Goal: Navigation & Orientation: Find specific page/section

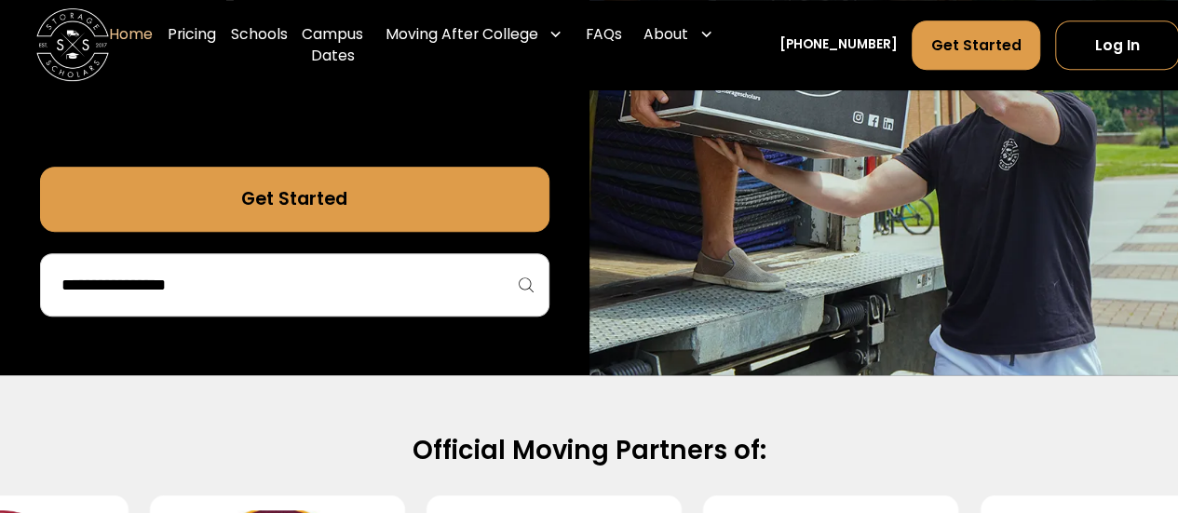
scroll to position [475, 0]
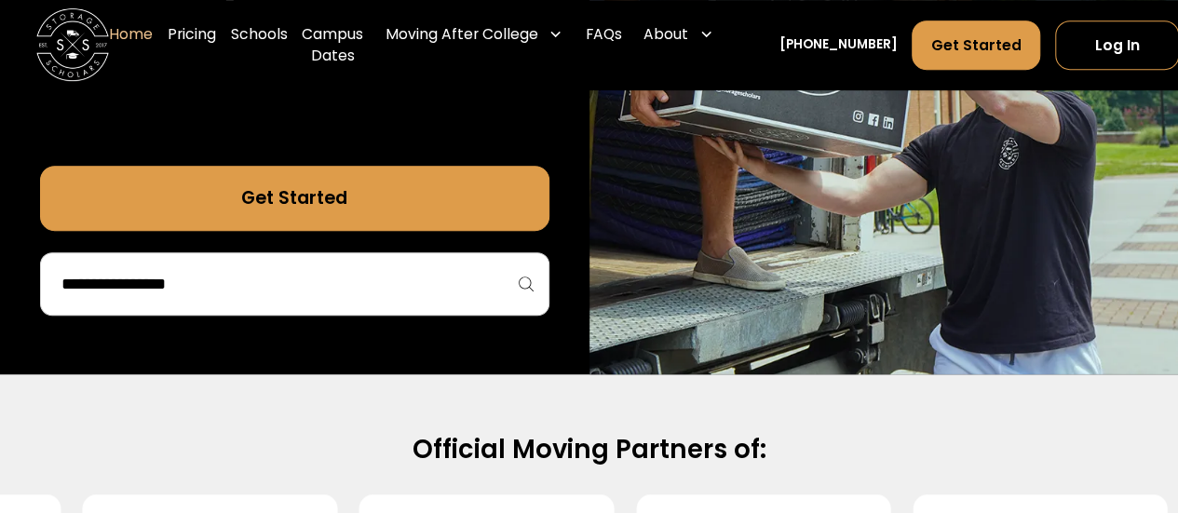
click at [307, 273] on input "search" at bounding box center [295, 284] width 470 height 32
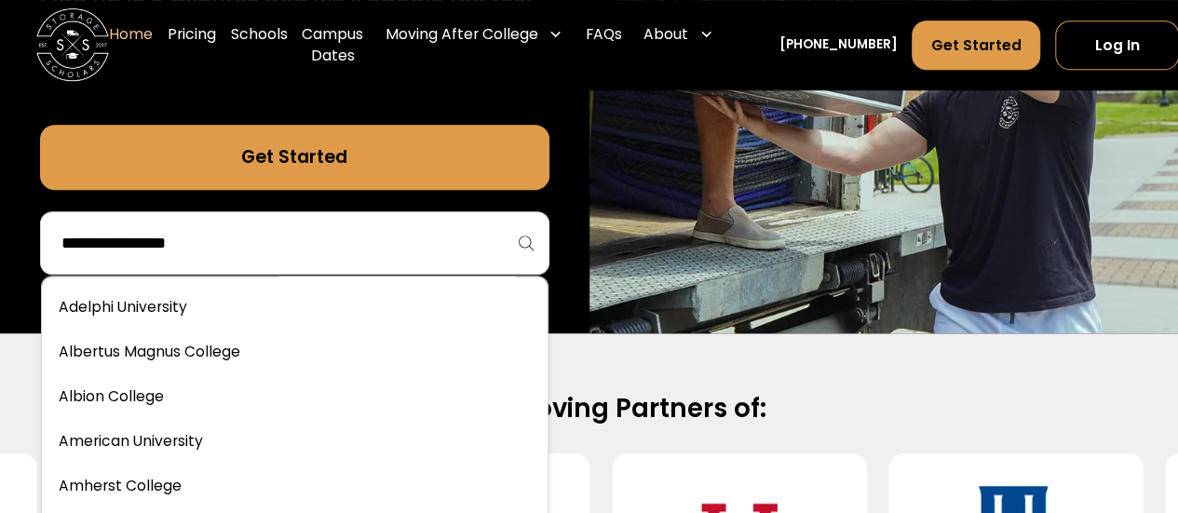
scroll to position [518, 0]
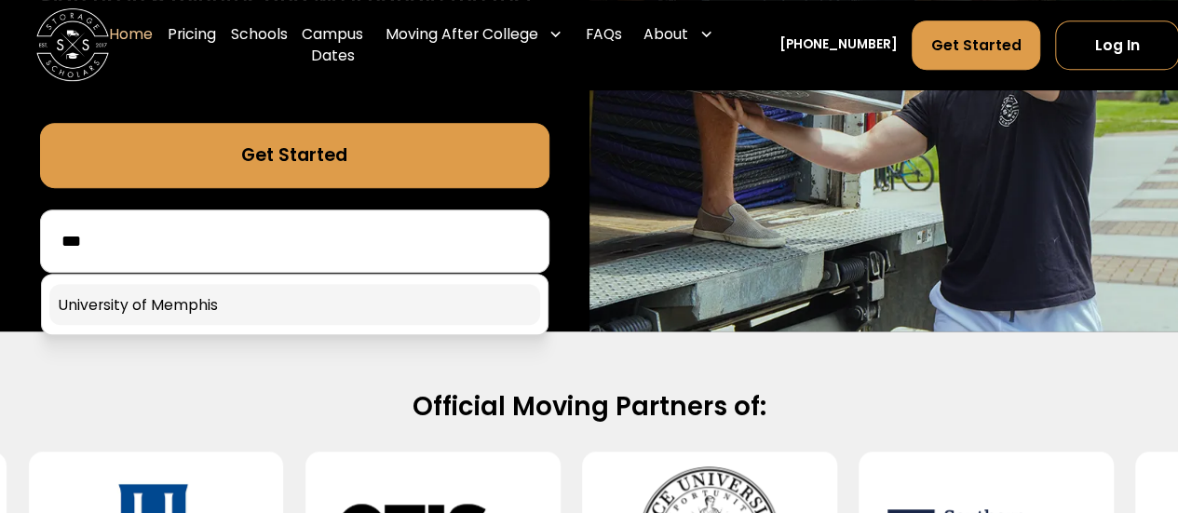
type input "***"
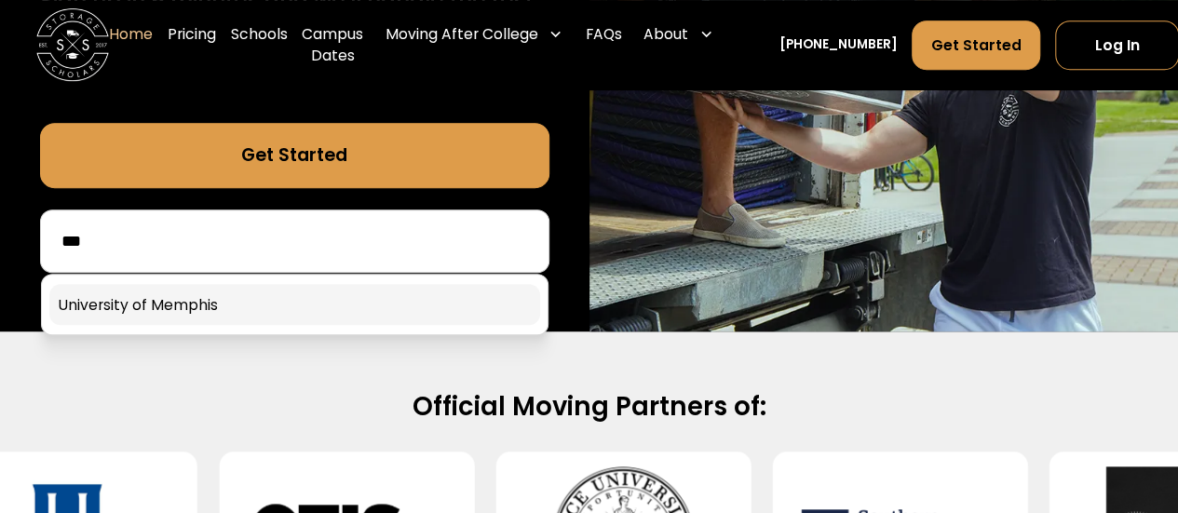
click at [214, 295] on link at bounding box center [294, 304] width 491 height 41
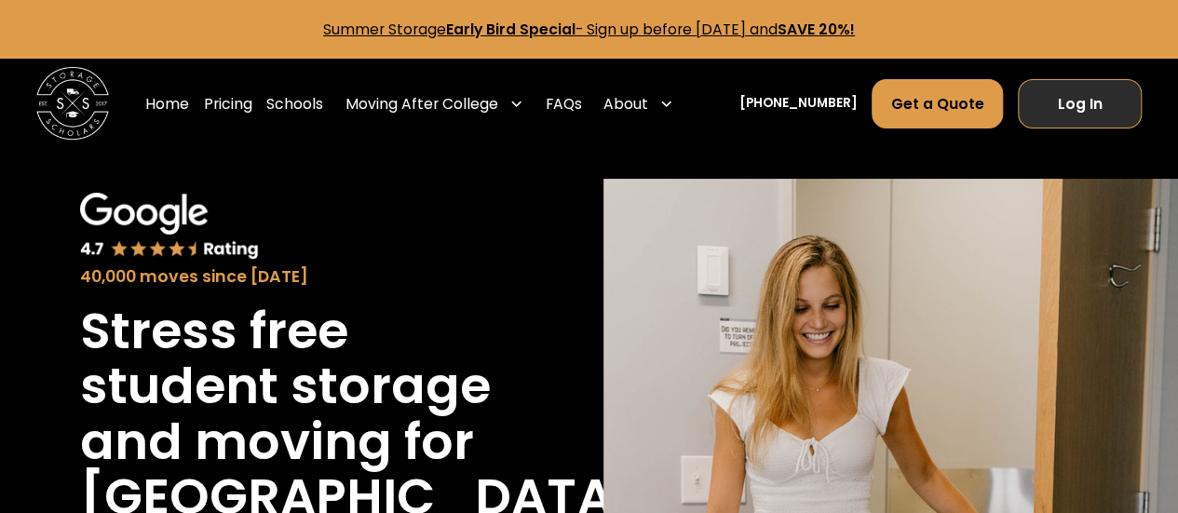
click at [1074, 102] on link "Log In" at bounding box center [1080, 103] width 124 height 49
